Goal: Information Seeking & Learning: Understand process/instructions

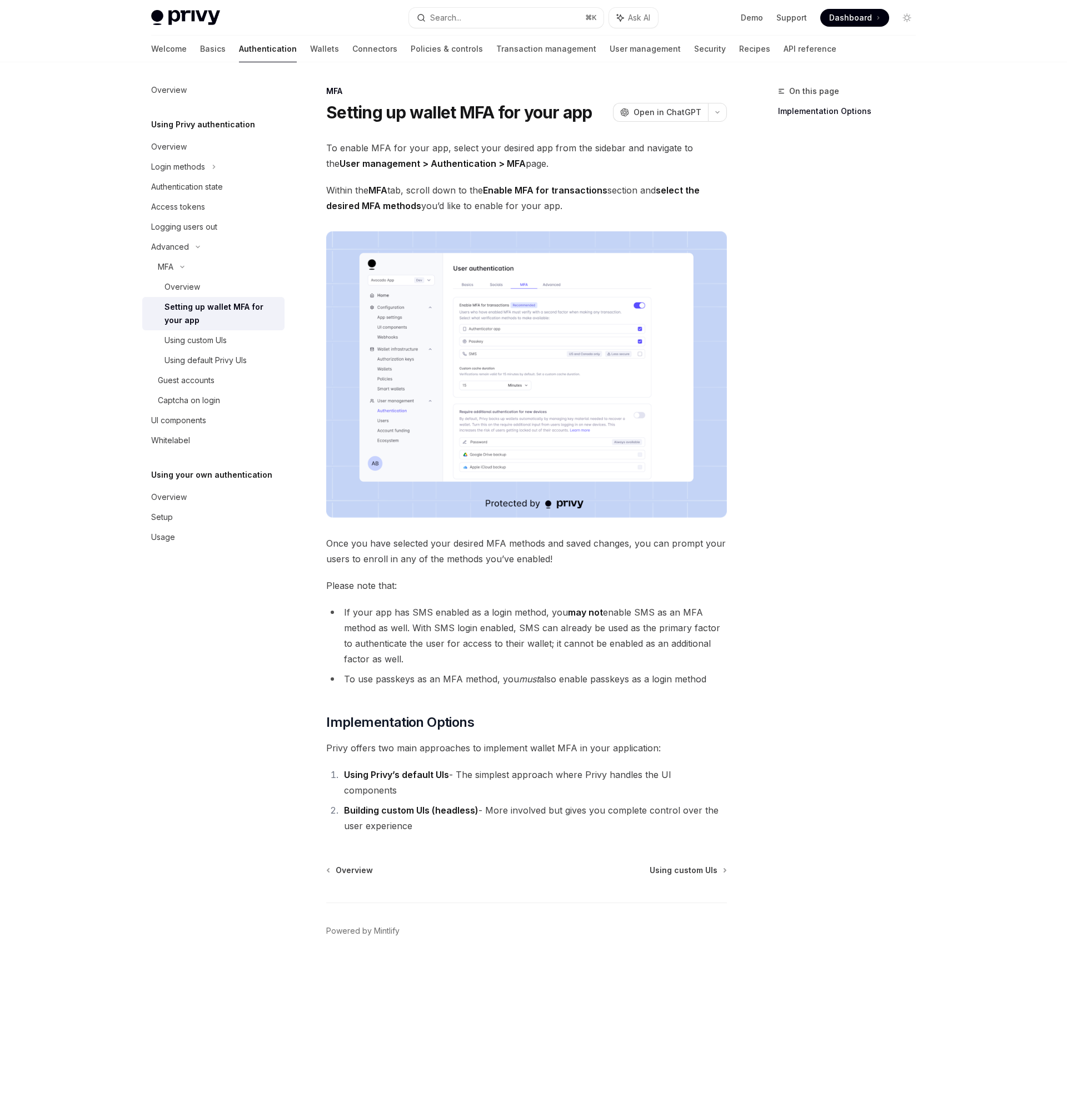
click at [543, 572] on div "To enable MFA for your app, select your desired app from the sidebar and naviga…" at bounding box center [526, 487] width 401 height 693
click at [454, 26] on button "Search... ⌘ K" at bounding box center [506, 18] width 194 height 20
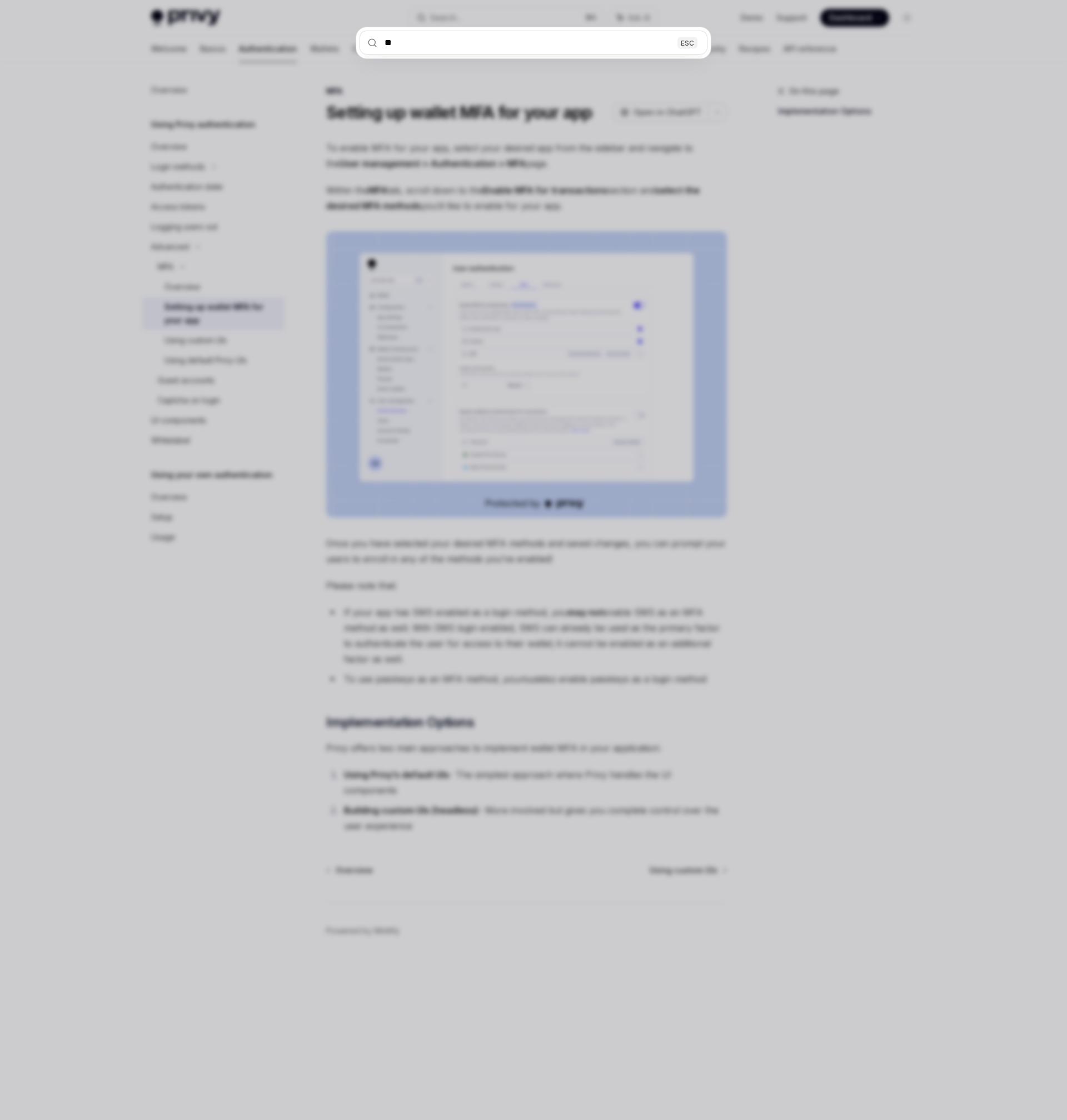
type input "***"
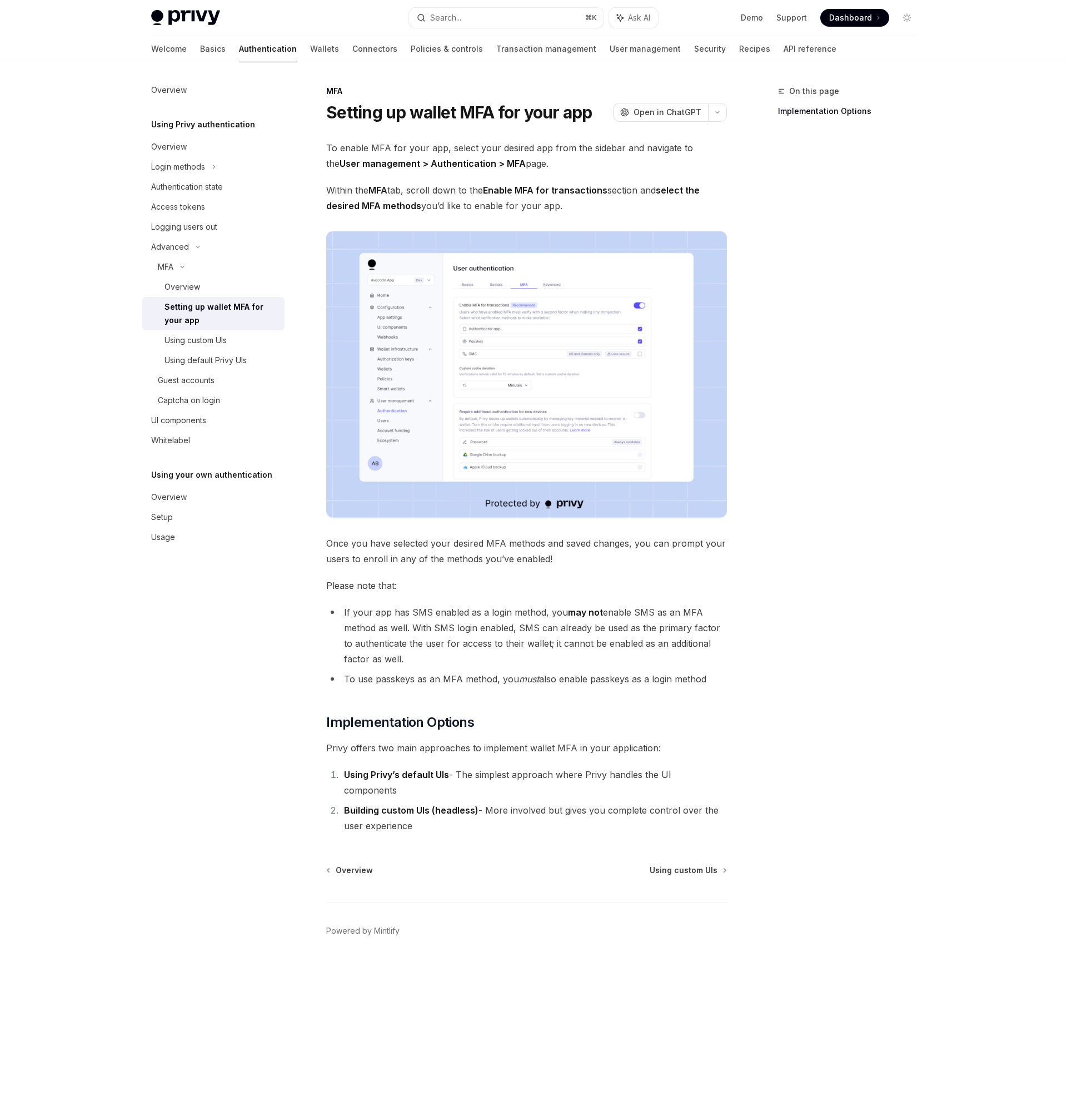
type textarea "*"
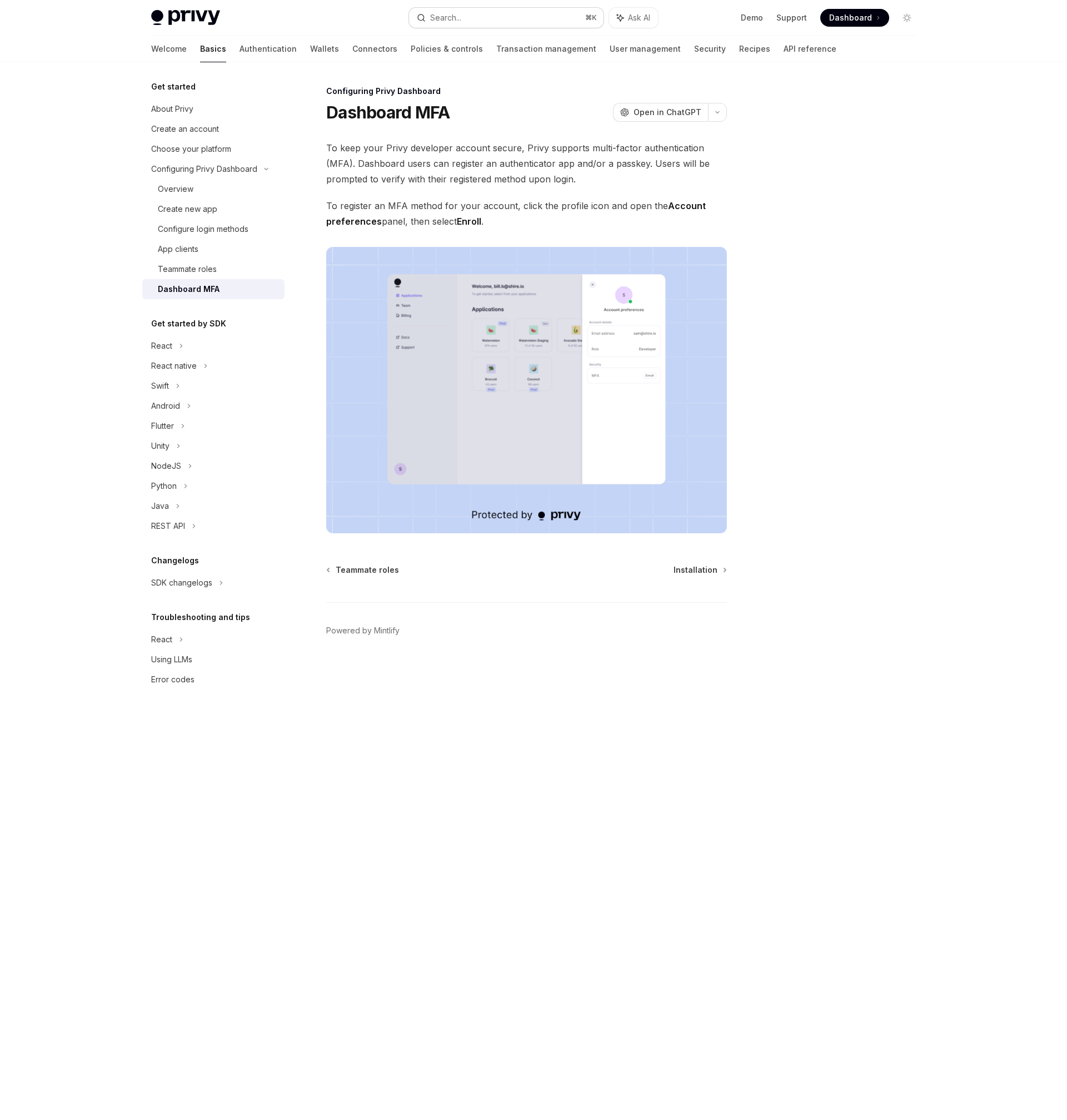
click at [482, 22] on button "Search... ⌘ K" at bounding box center [506, 18] width 194 height 20
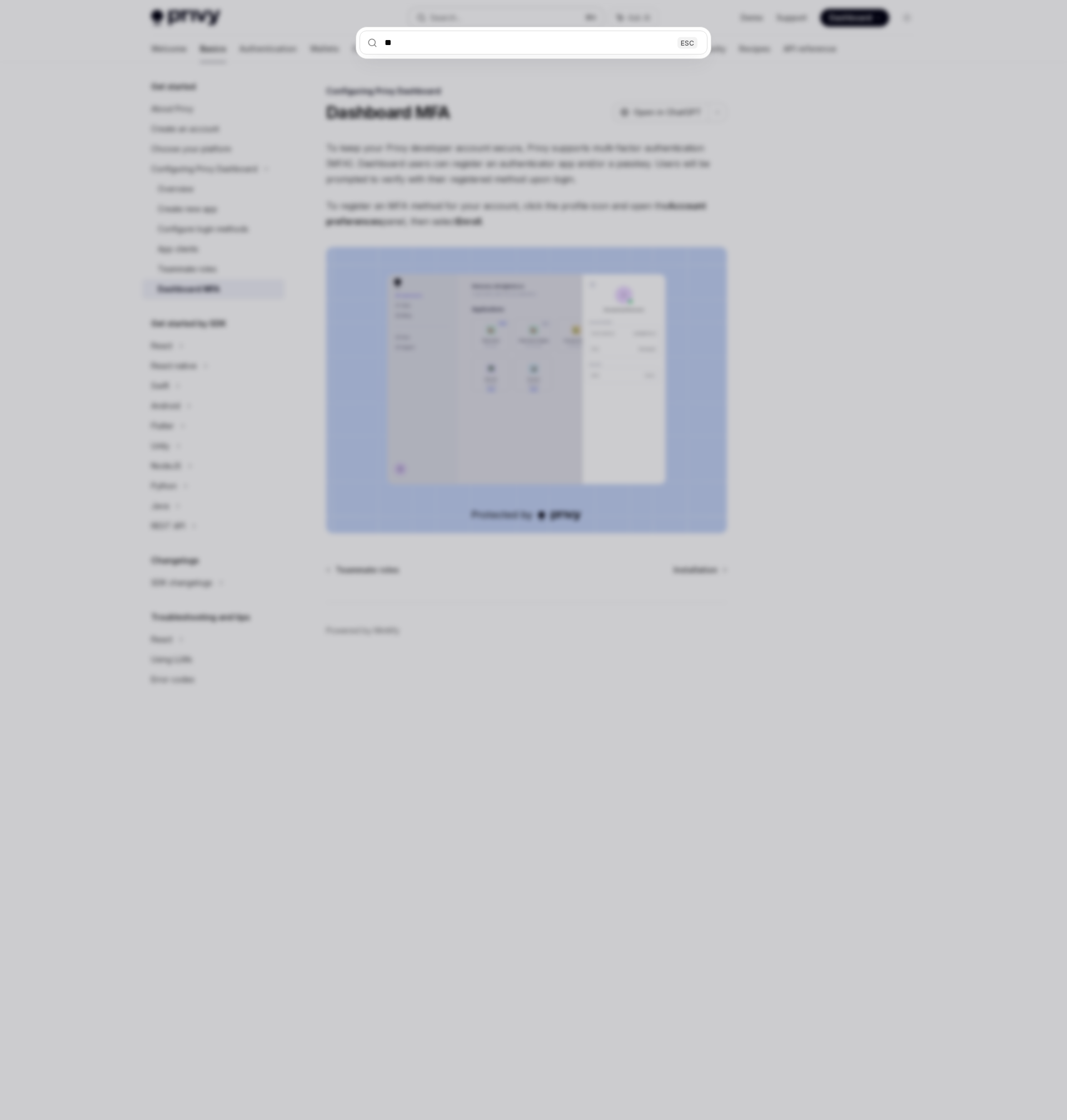
type input "***"
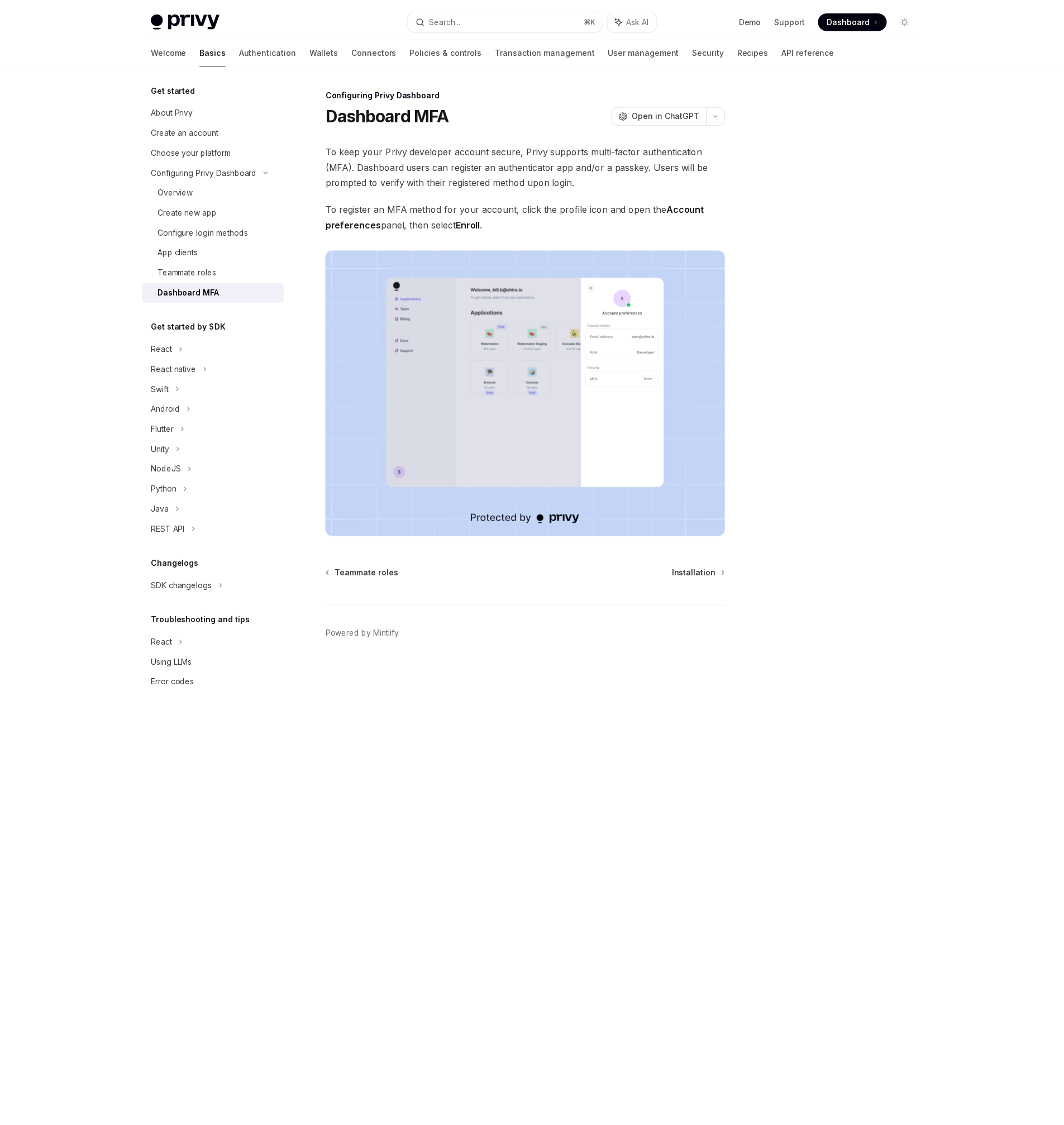
scroll to position [220, 0]
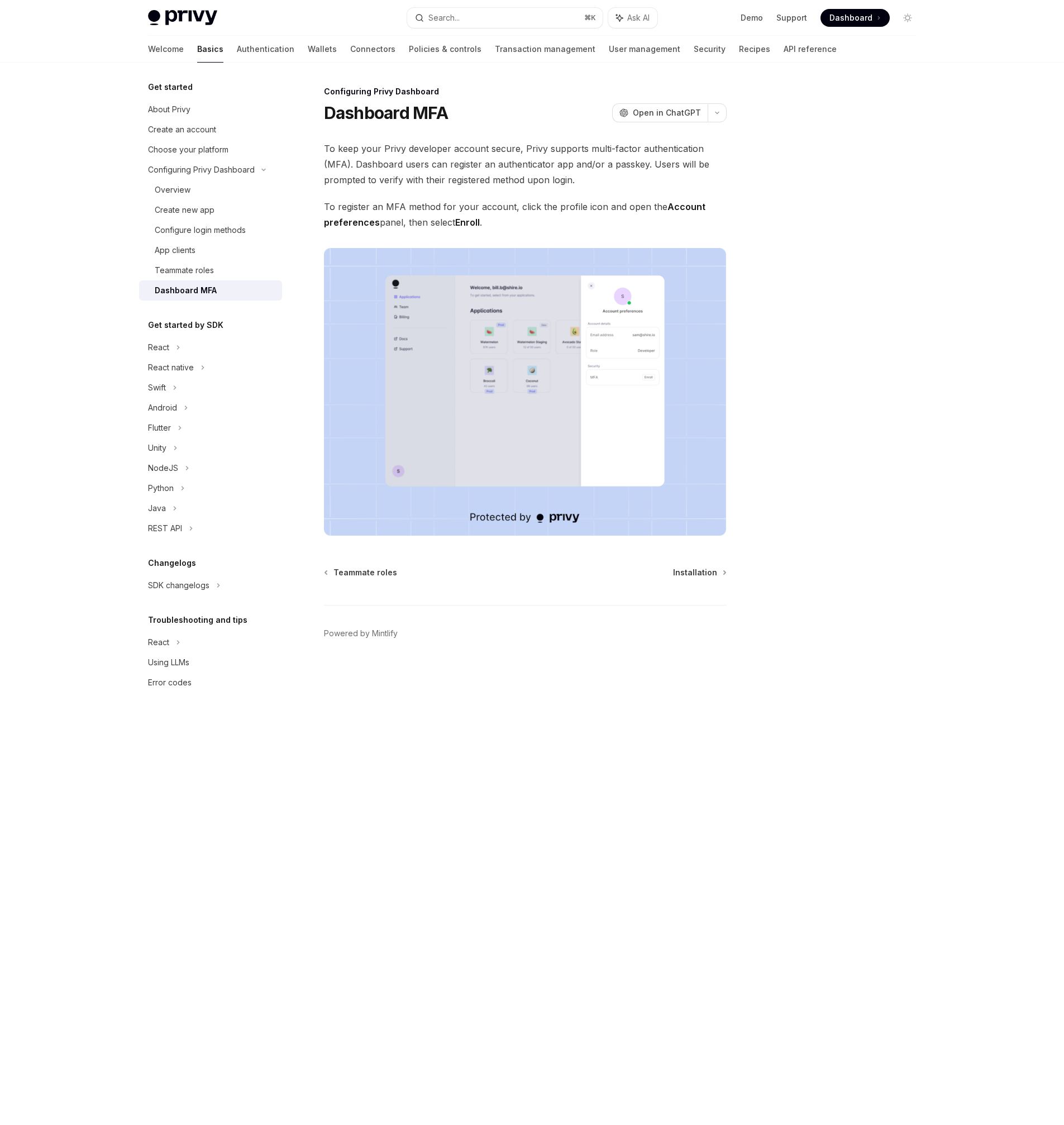
type textarea "*"
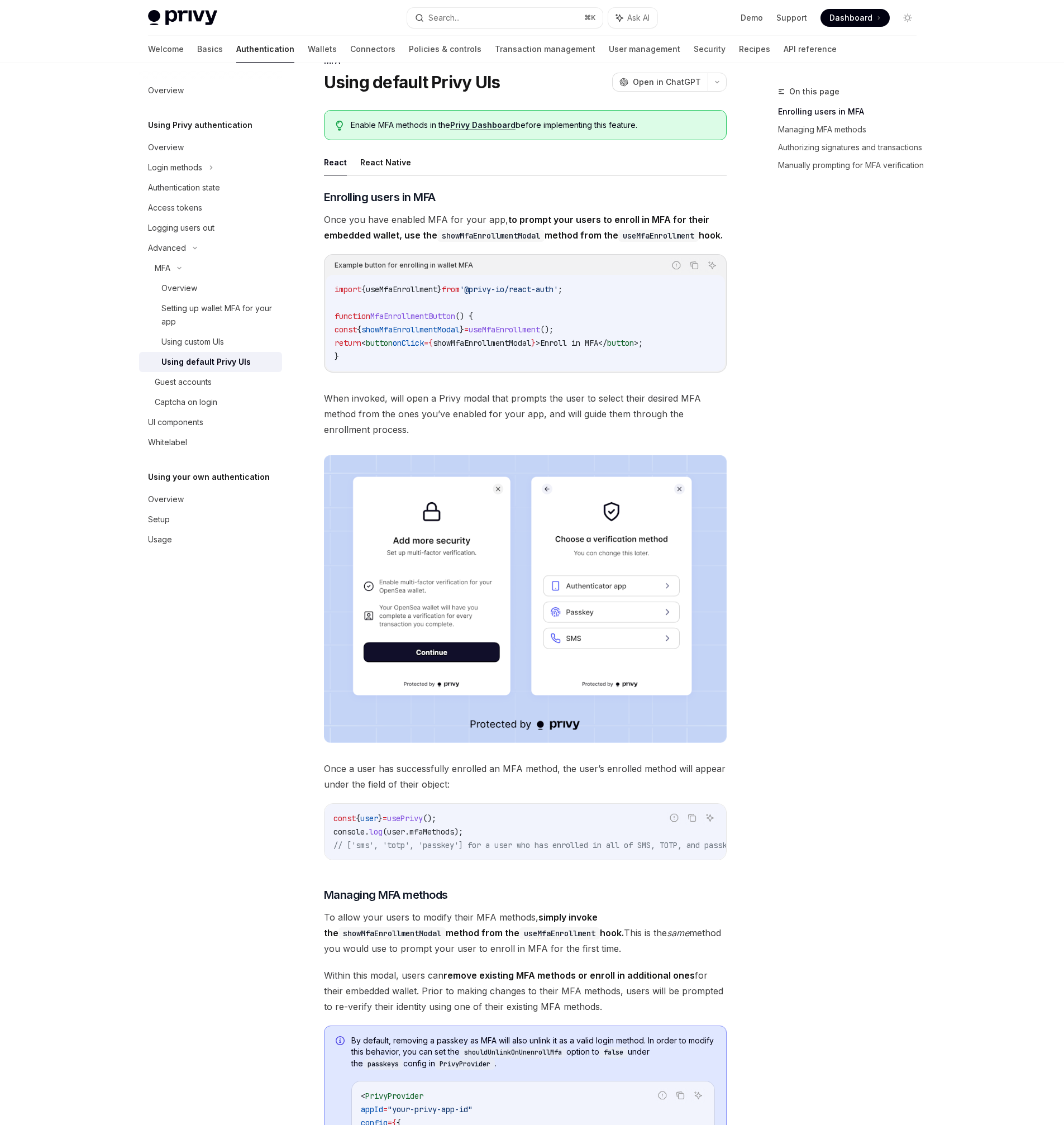
scroll to position [0, 0]
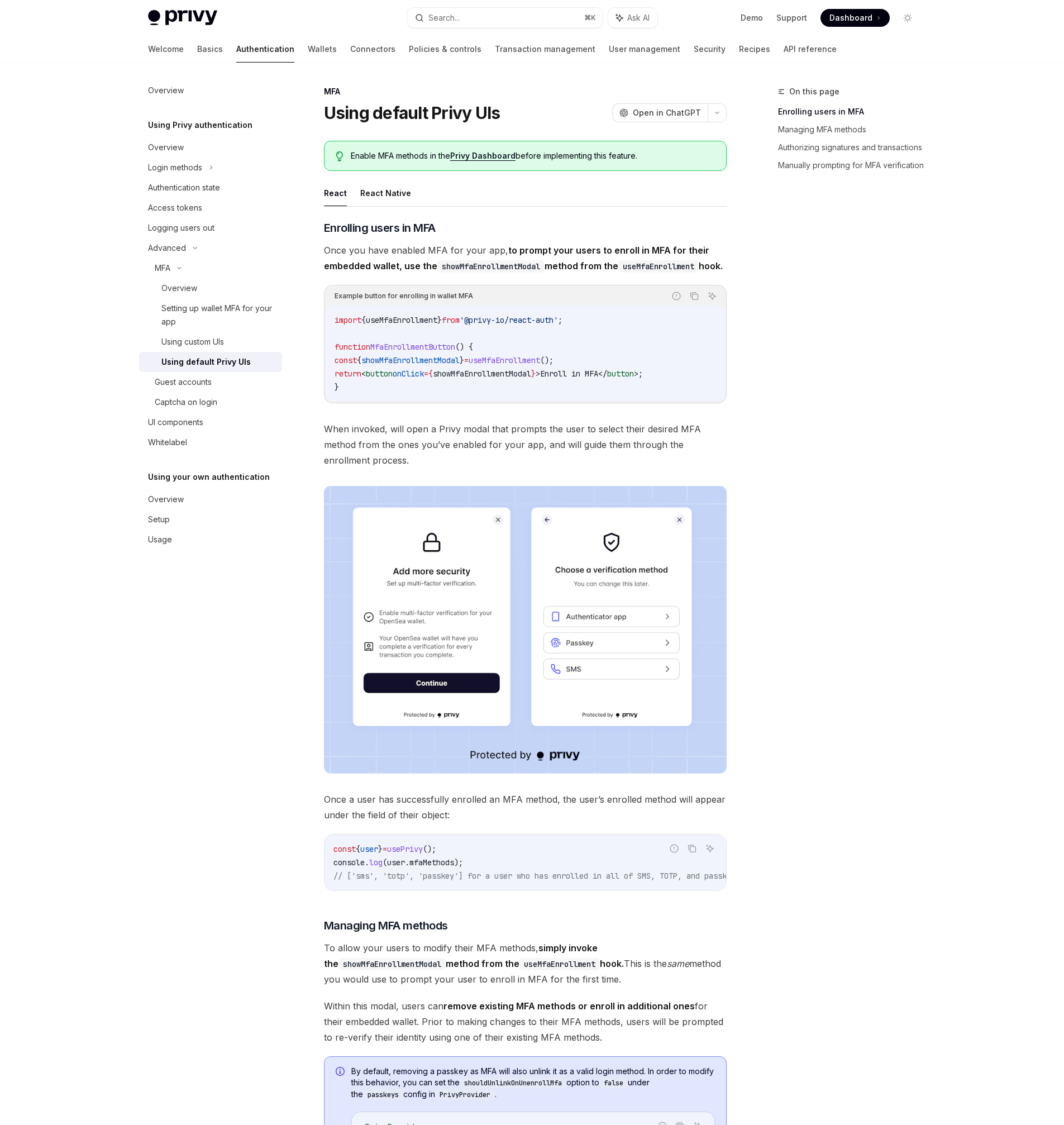
click at [503, 154] on link "Privy Dashboard" at bounding box center [483, 155] width 65 height 10
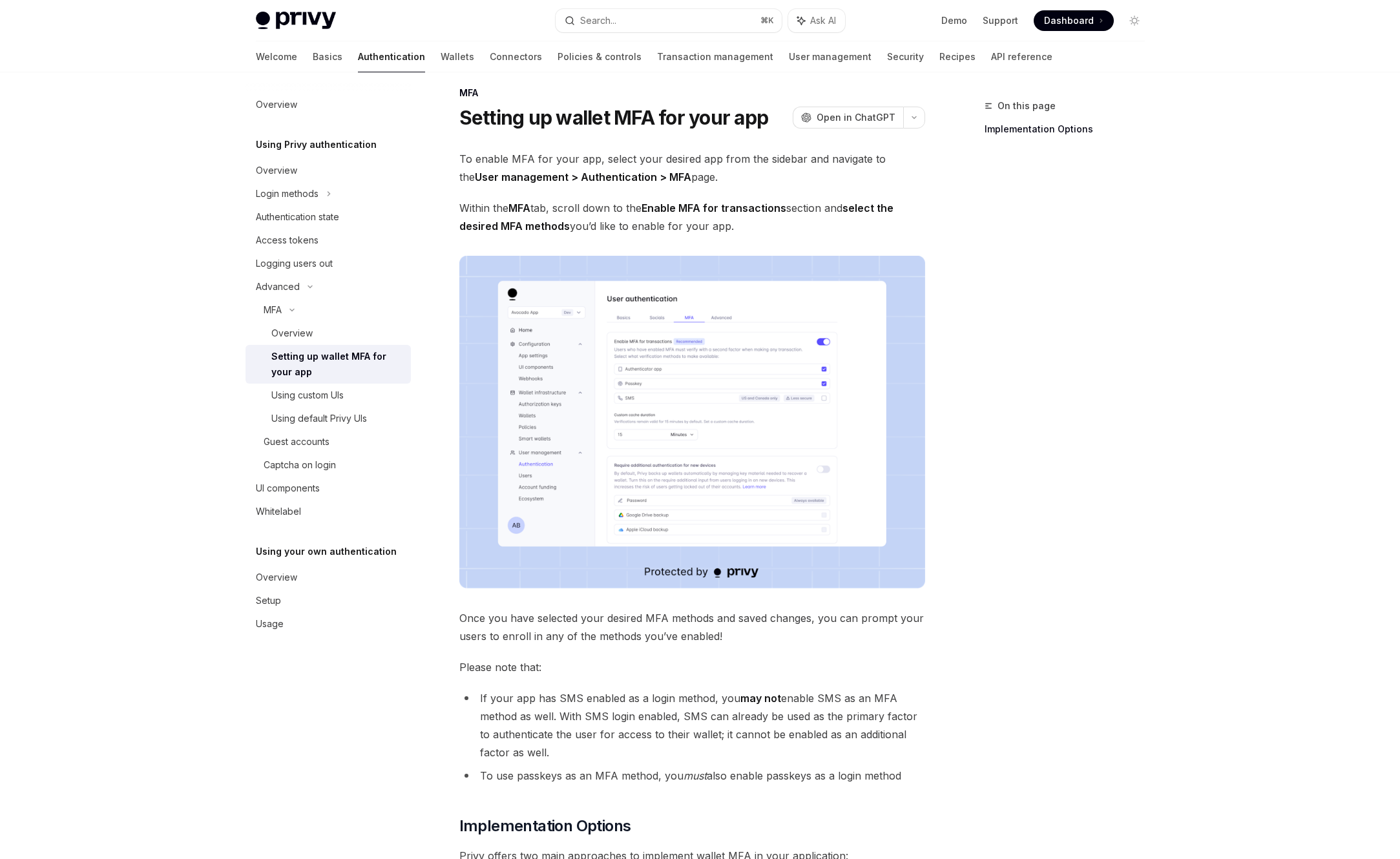
scroll to position [16, 0]
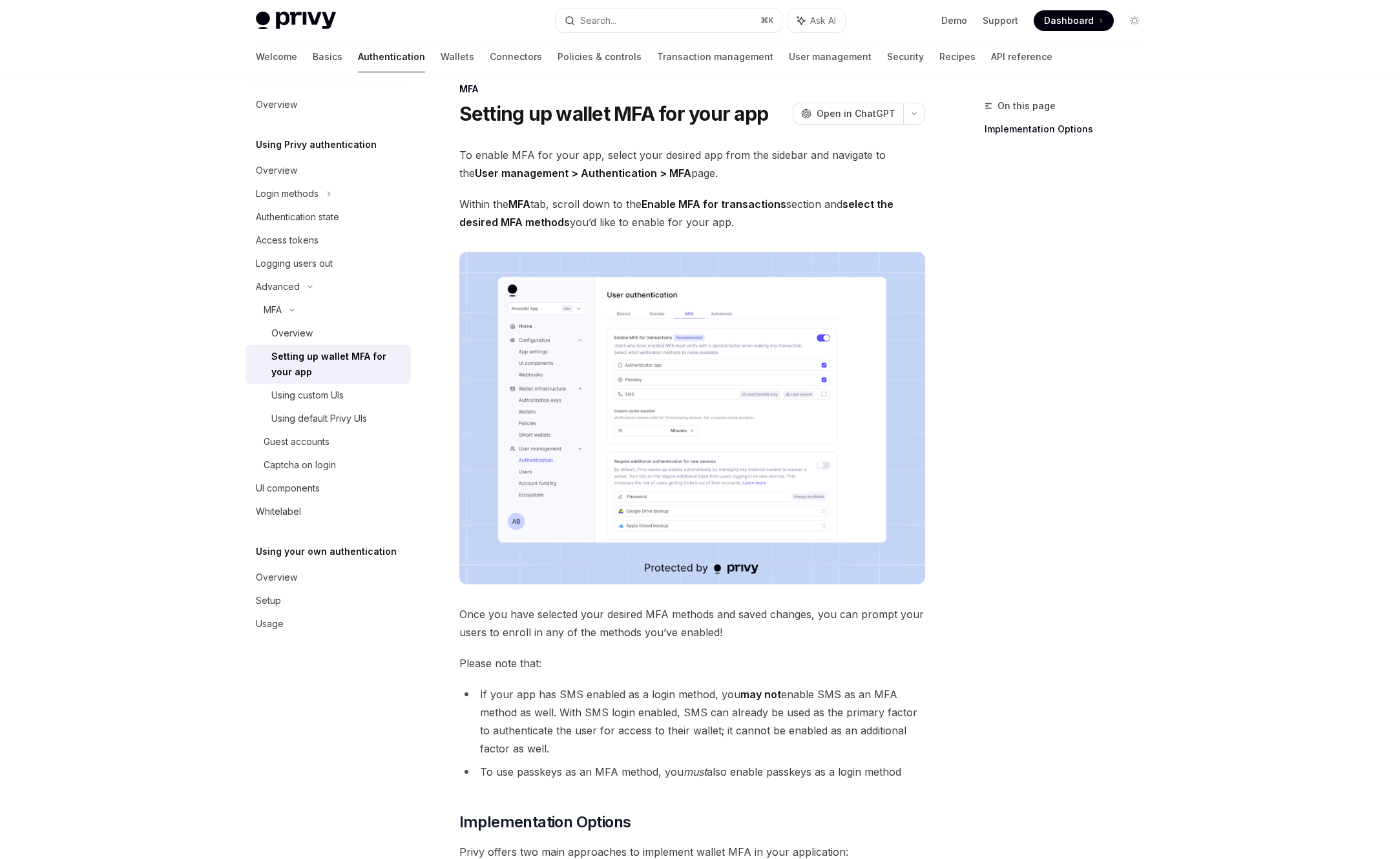
click at [627, 212] on span "Within the MFA tab, scroll down to the Enable MFA for transactions section and …" at bounding box center [693, 213] width 466 height 36
click at [651, 595] on div "To enable MFA for your app, select your desired app from the sidebar and naviga…" at bounding box center [693, 548] width 466 height 806
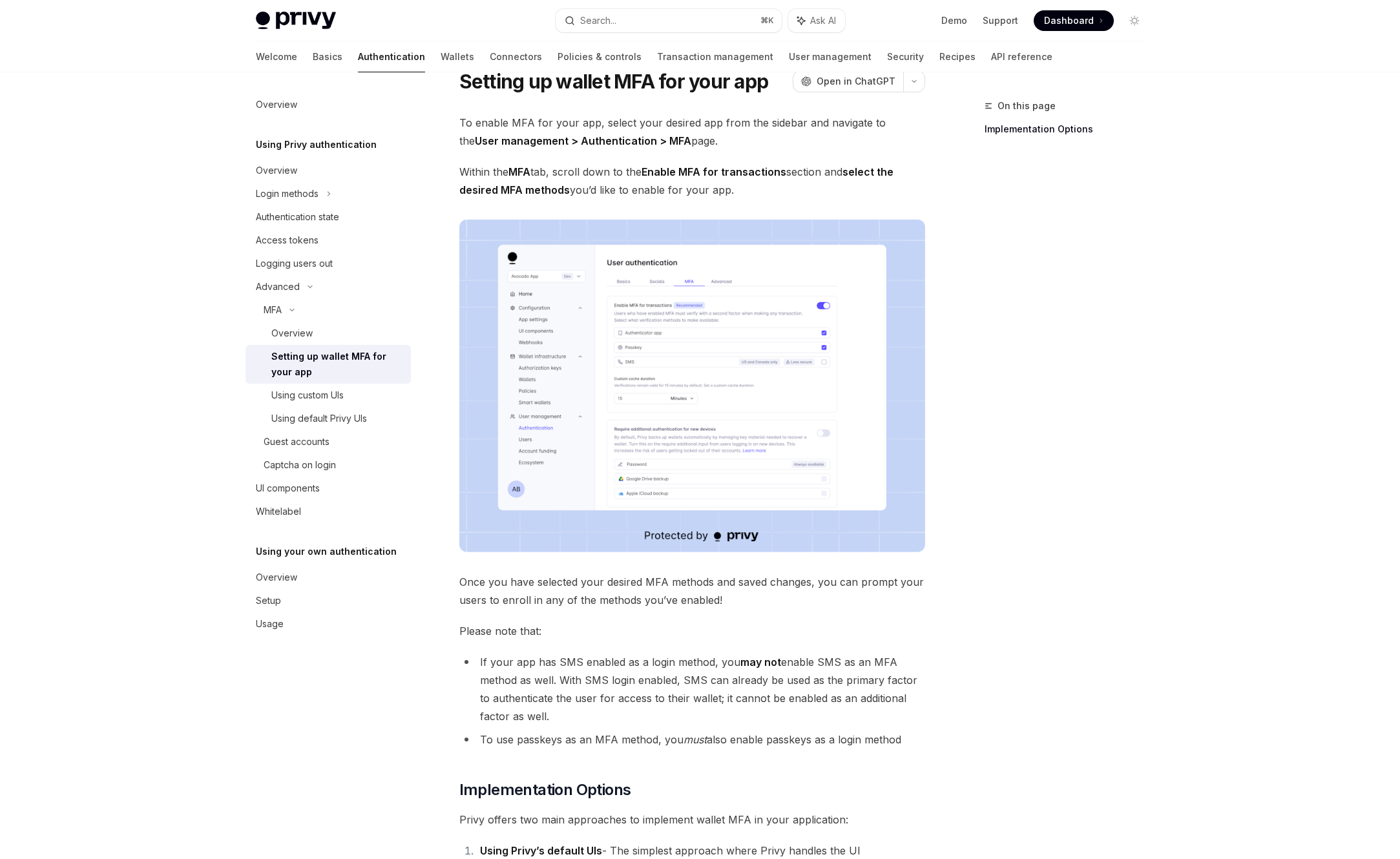
click at [651, 595] on span "Once you have selected your desired MFA methods and saved changes, you can prom…" at bounding box center [693, 591] width 466 height 36
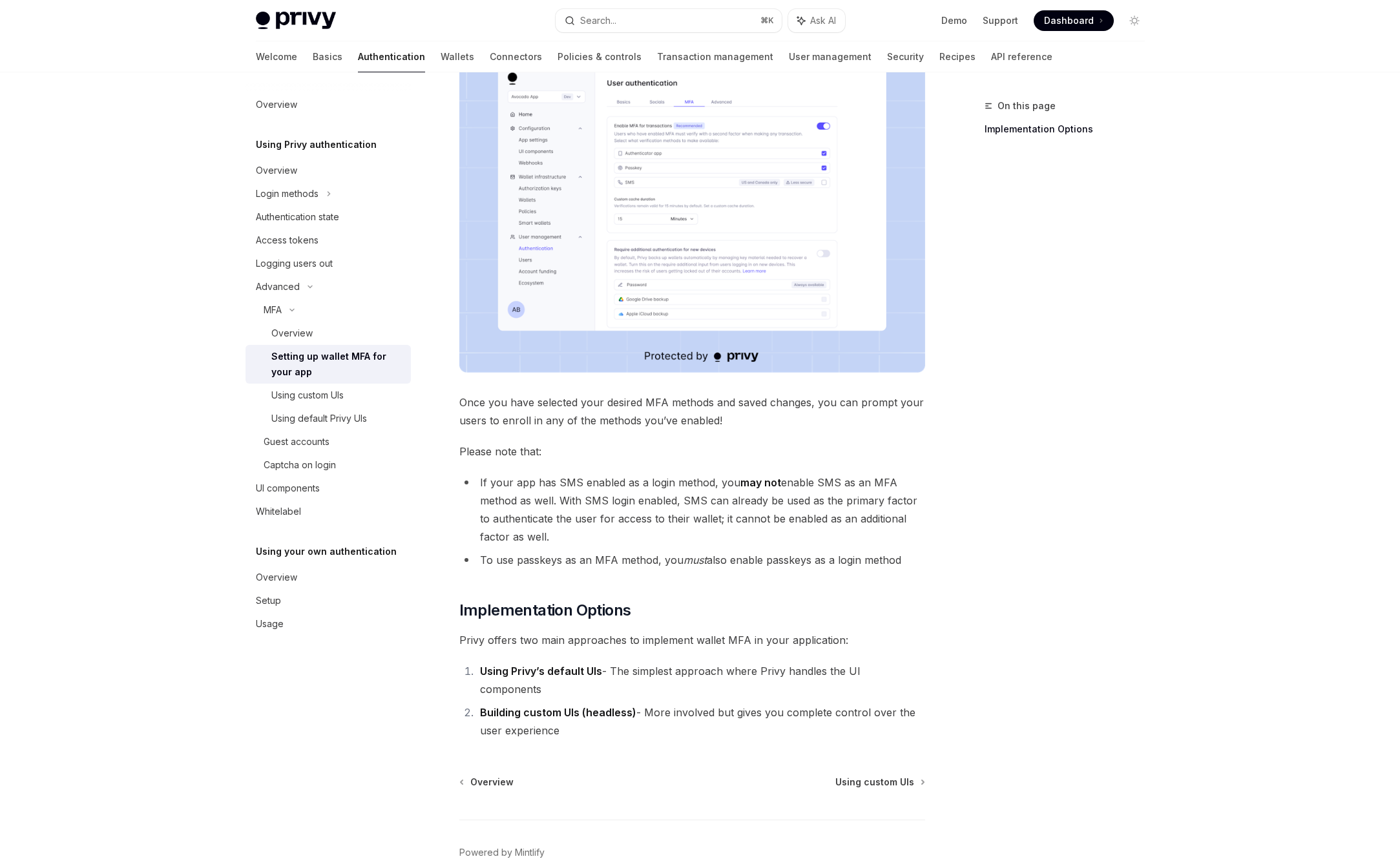
scroll to position [264, 0]
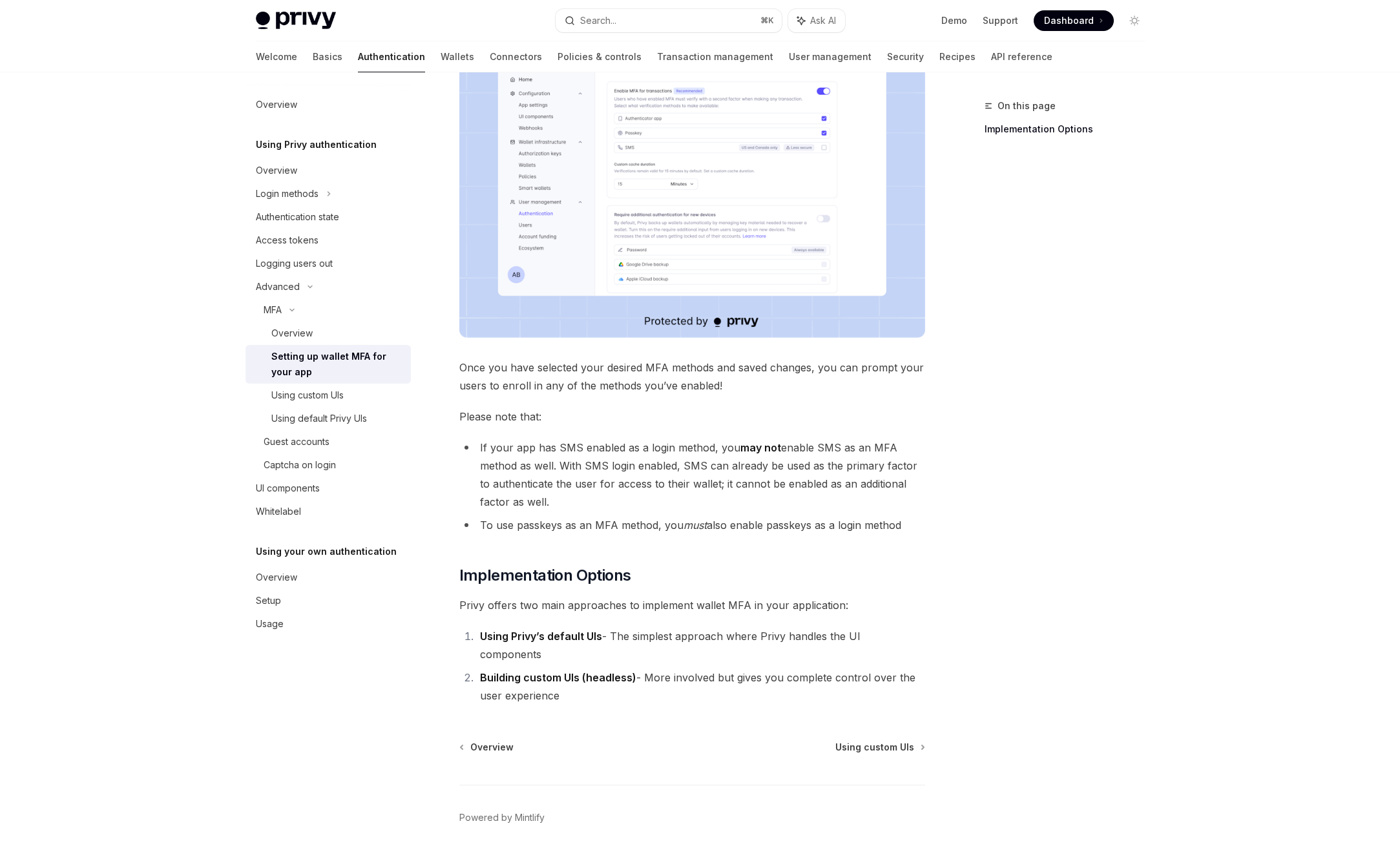
click at [564, 604] on span "Privy offers two main approaches to implement wallet MFA in your application:" at bounding box center [693, 605] width 466 height 18
click at [580, 632] on strong "Using Privy’s default UIs" at bounding box center [541, 636] width 122 height 13
click at [583, 640] on strong "Using Privy’s default UIs" at bounding box center [541, 636] width 122 height 13
click at [343, 420] on div "Using default Privy UIs" at bounding box center [319, 419] width 96 height 16
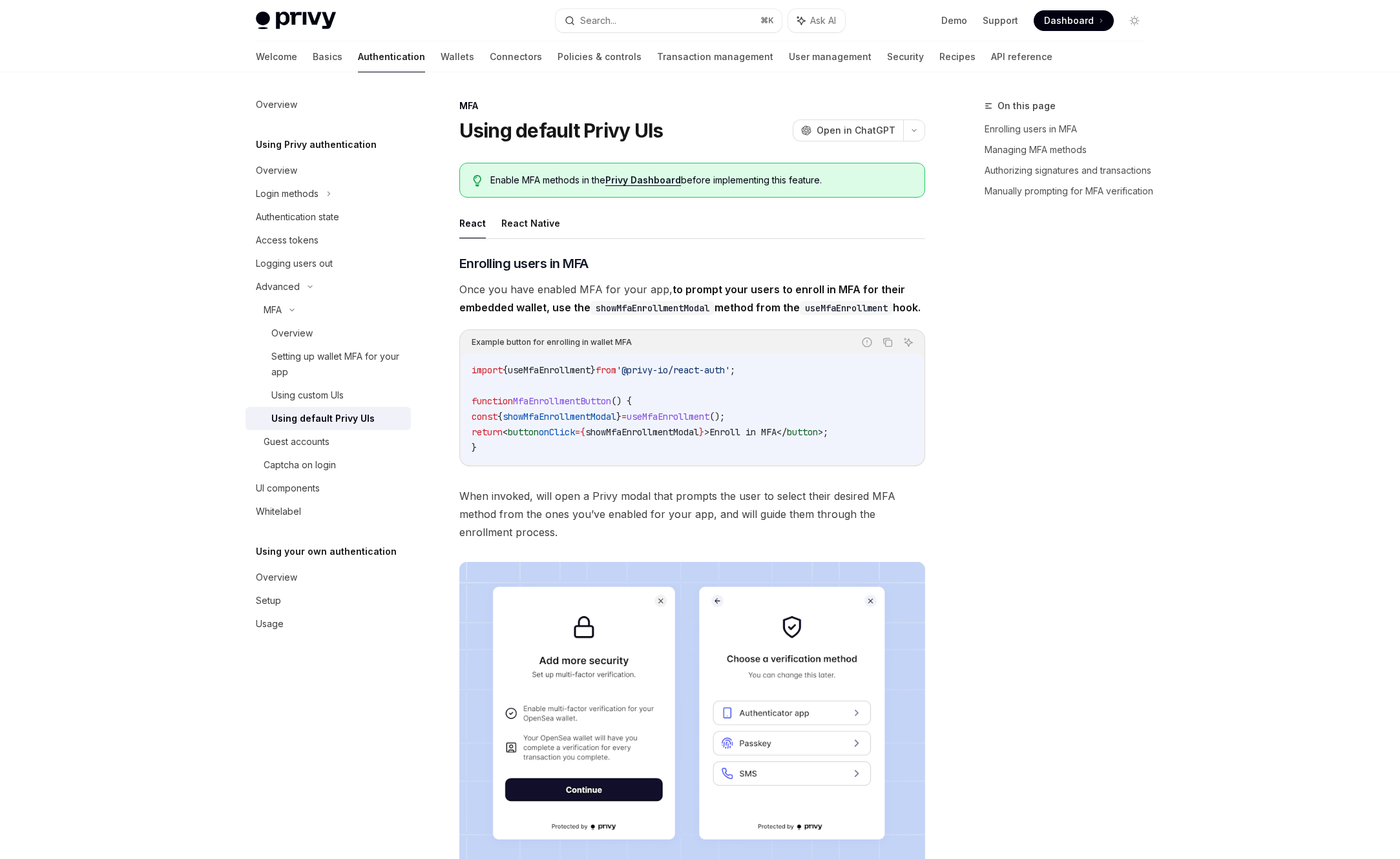
type textarea "*"
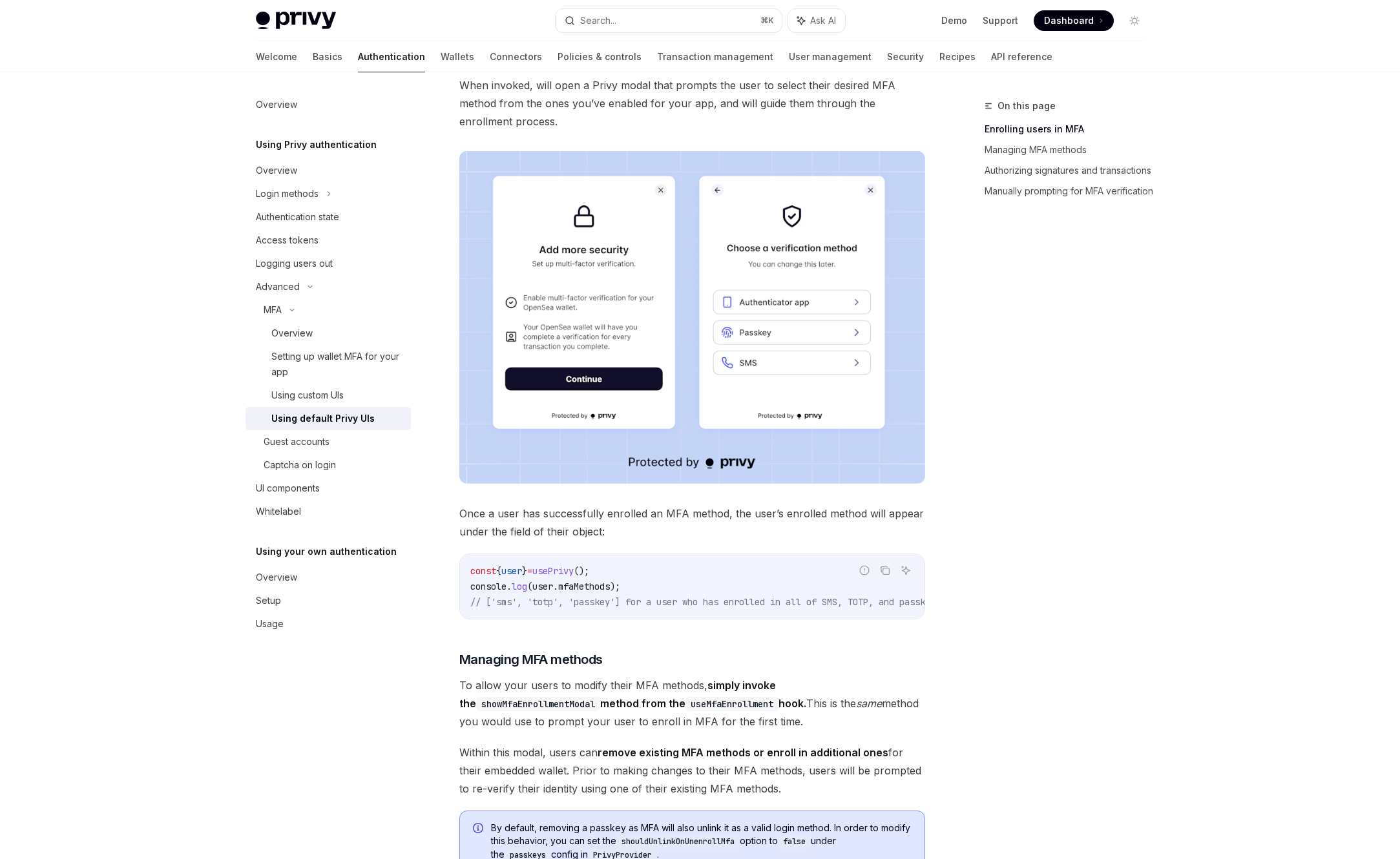
scroll to position [456, 0]
